Goal: Transaction & Acquisition: Subscribe to service/newsletter

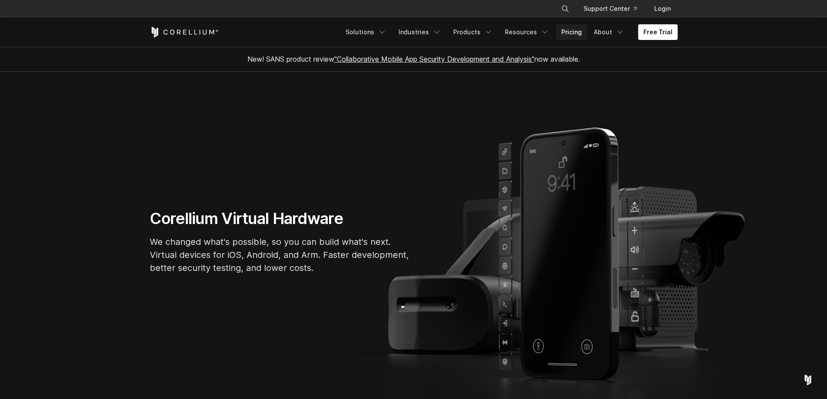
click at [563, 31] on link "Pricing" at bounding box center [571, 32] width 31 height 16
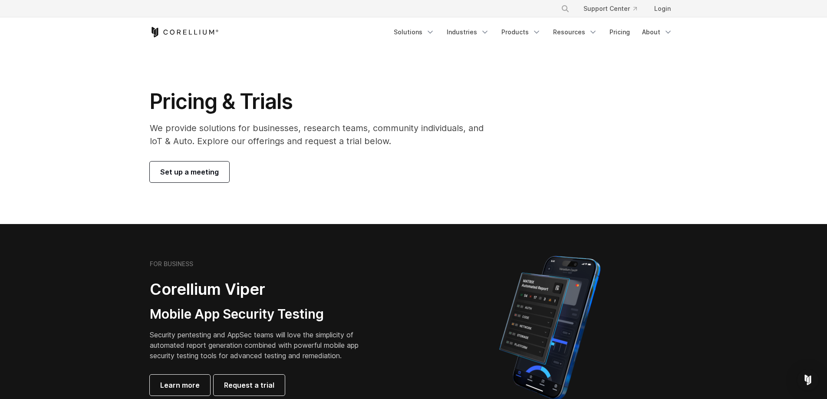
click at [420, 30] on link "Solutions" at bounding box center [414, 32] width 51 height 16
